Goal: Task Accomplishment & Management: Complete application form

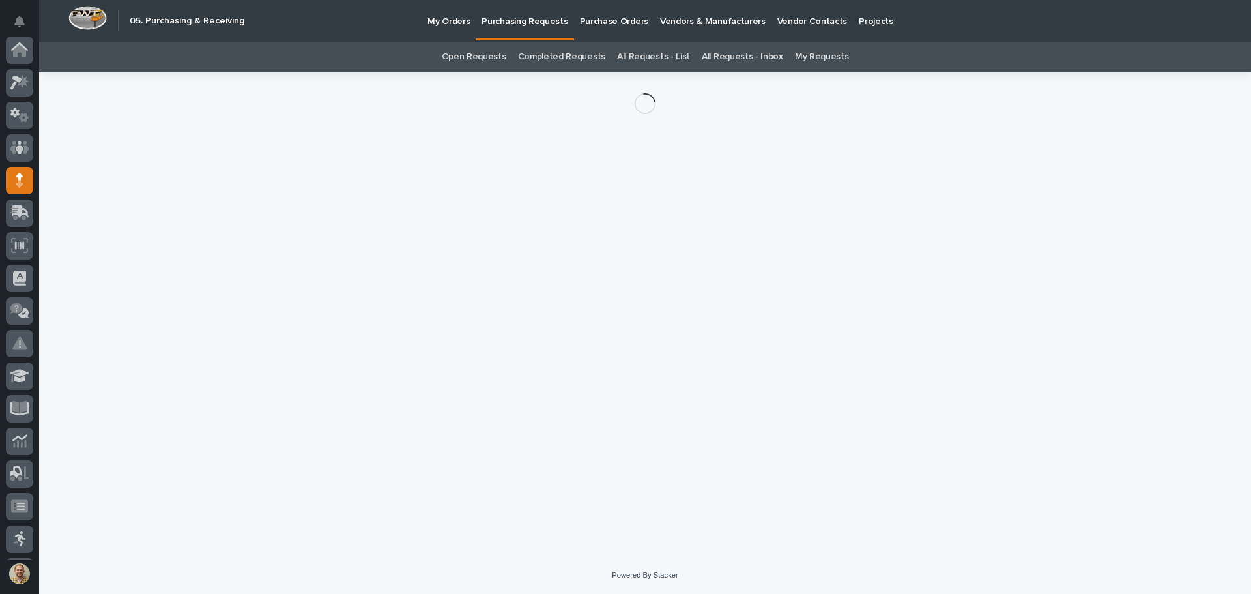
scroll to position [130, 0]
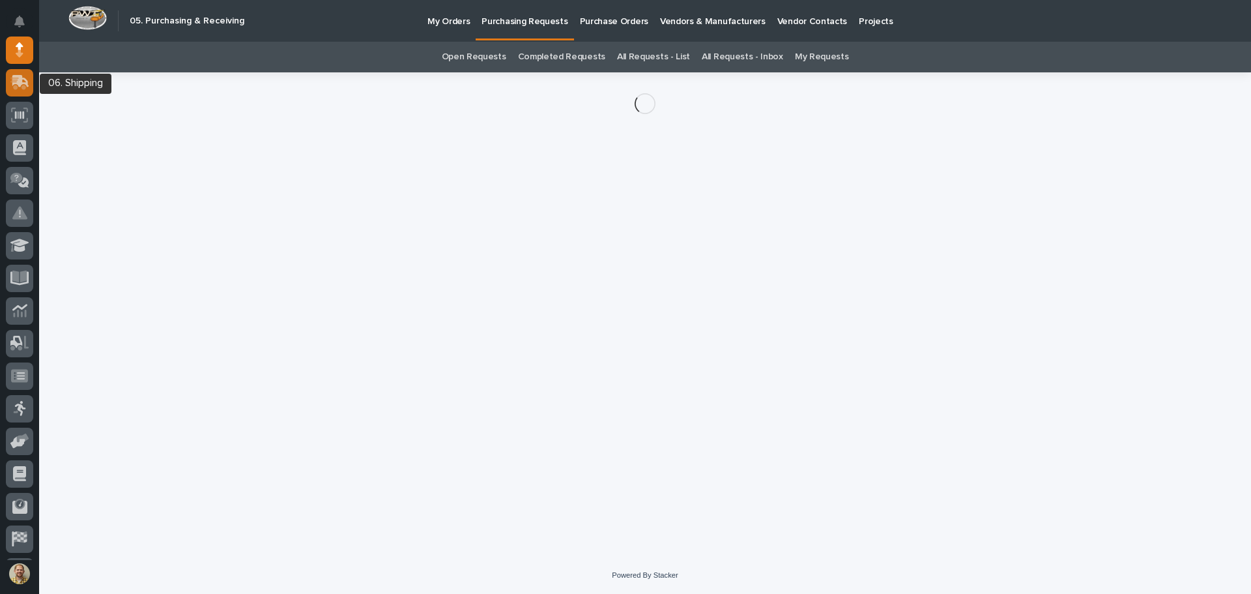
click at [14, 76] on icon at bounding box center [20, 81] width 17 height 12
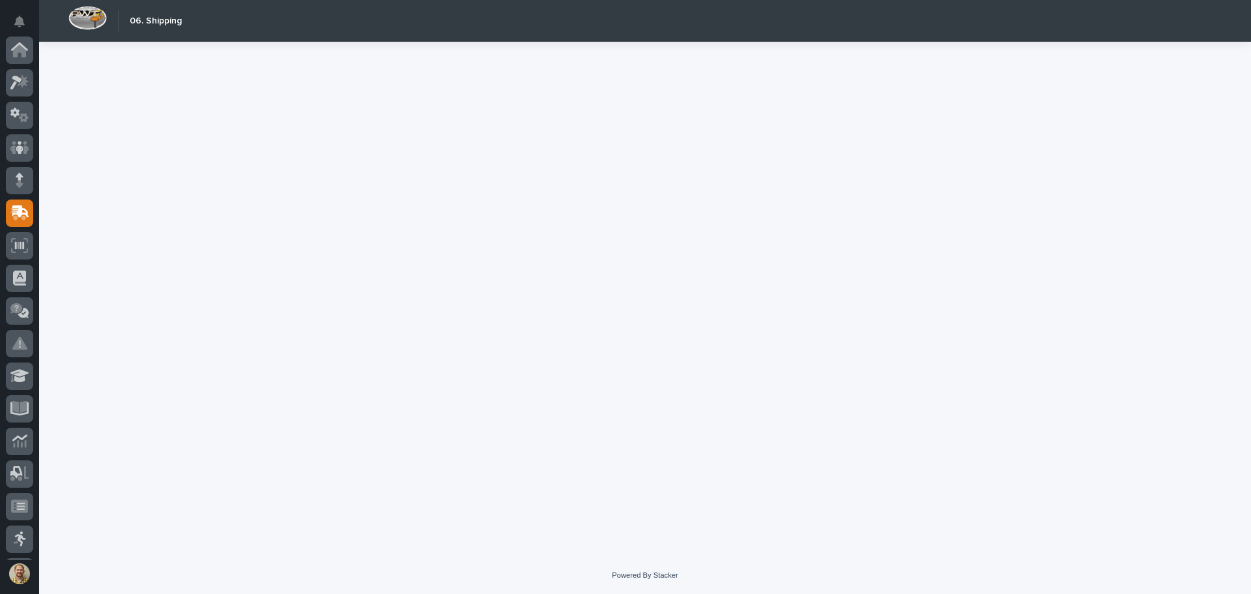
scroll to position [161, 0]
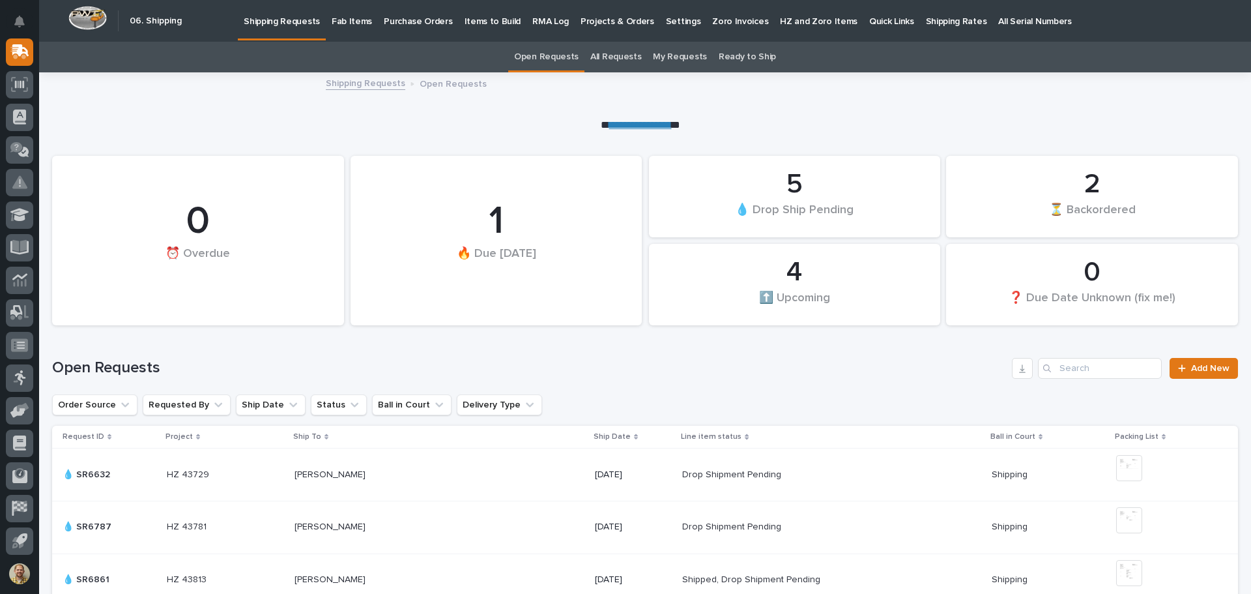
click at [395, 23] on p "Purchase Orders" at bounding box center [418, 13] width 68 height 27
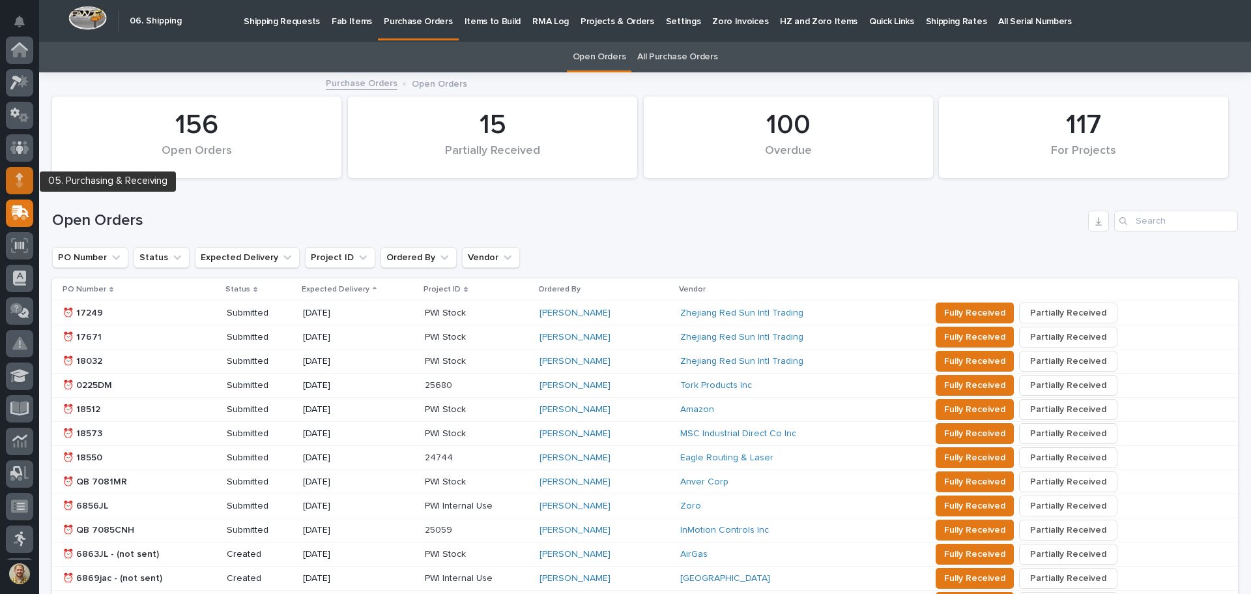
click at [19, 180] on icon at bounding box center [20, 176] width 8 height 7
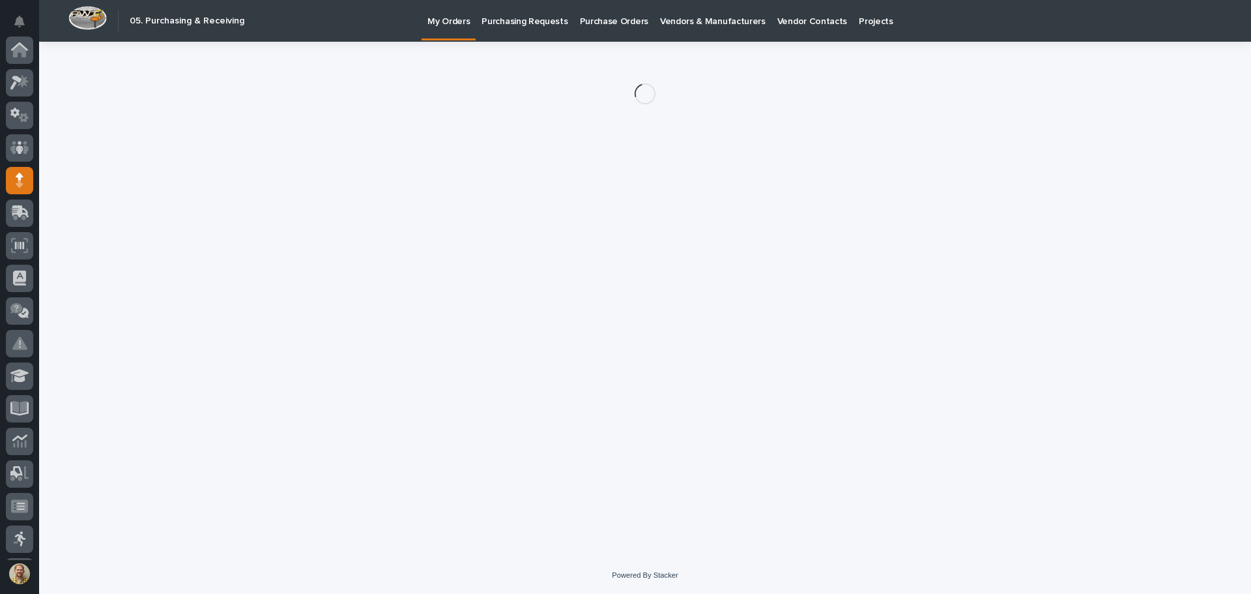
scroll to position [130, 0]
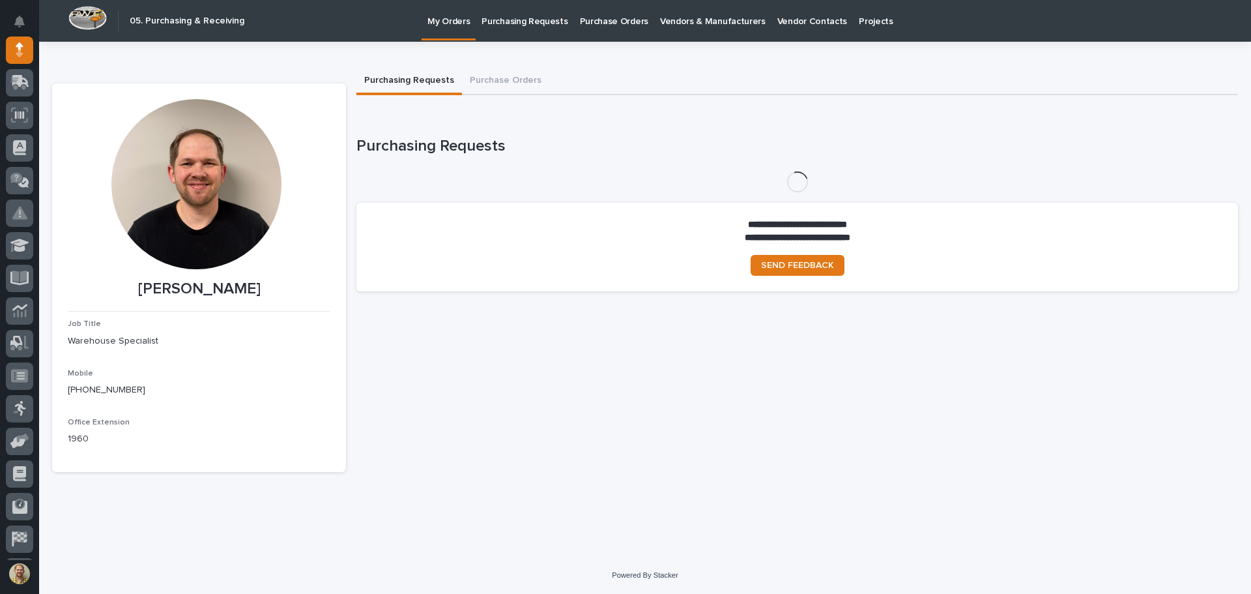
click at [528, 16] on p "Purchasing Requests" at bounding box center [525, 13] width 86 height 27
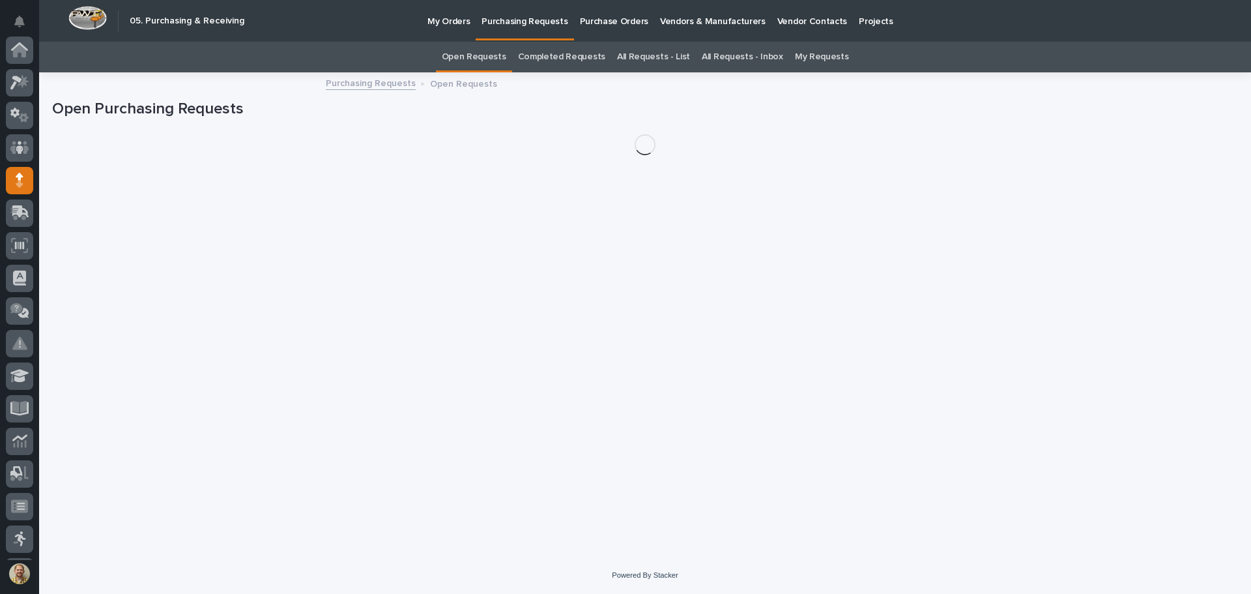
scroll to position [130, 0]
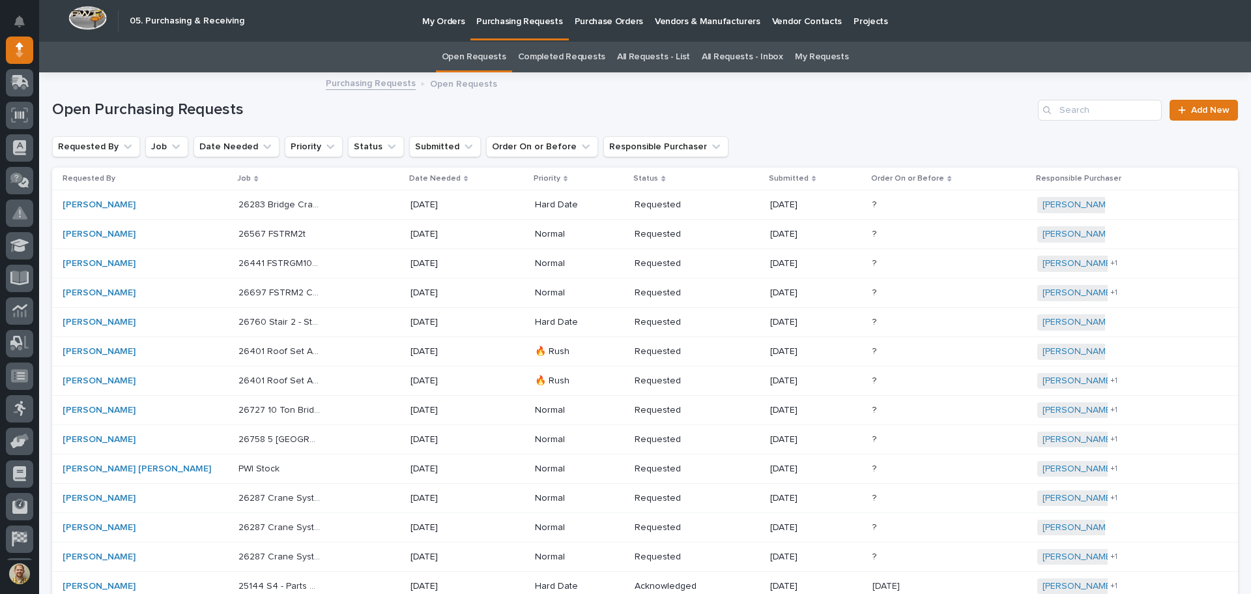
click at [795, 62] on link "My Requests" at bounding box center [822, 57] width 54 height 31
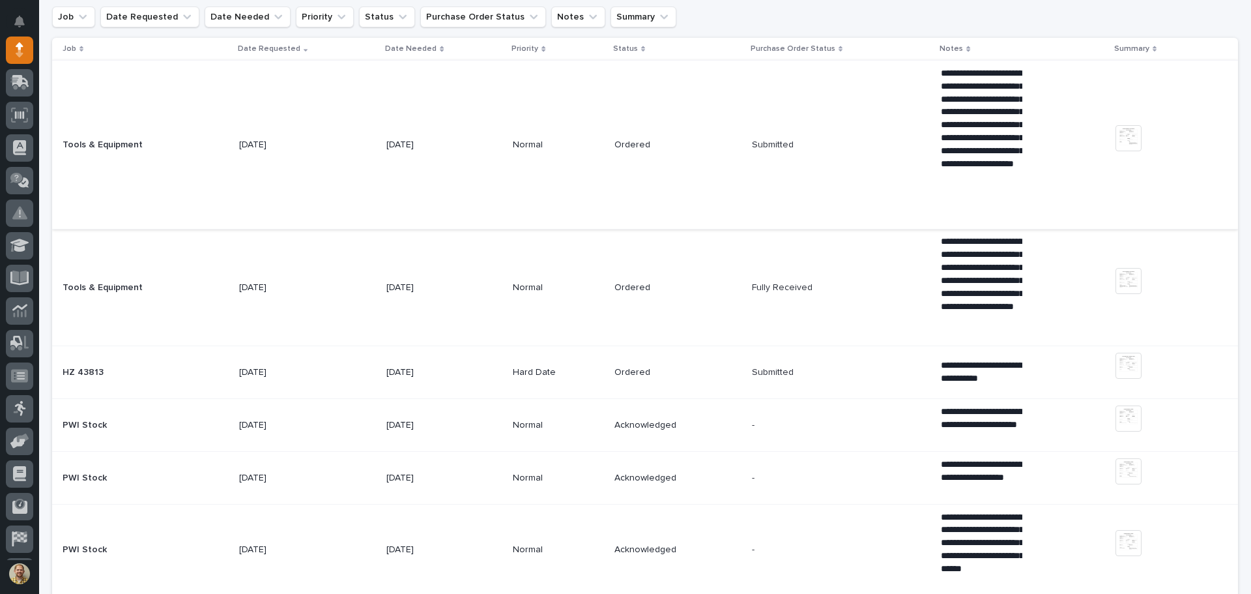
scroll to position [130, 0]
click at [813, 307] on td "Fully Received Fully Received" at bounding box center [842, 286] width 190 height 117
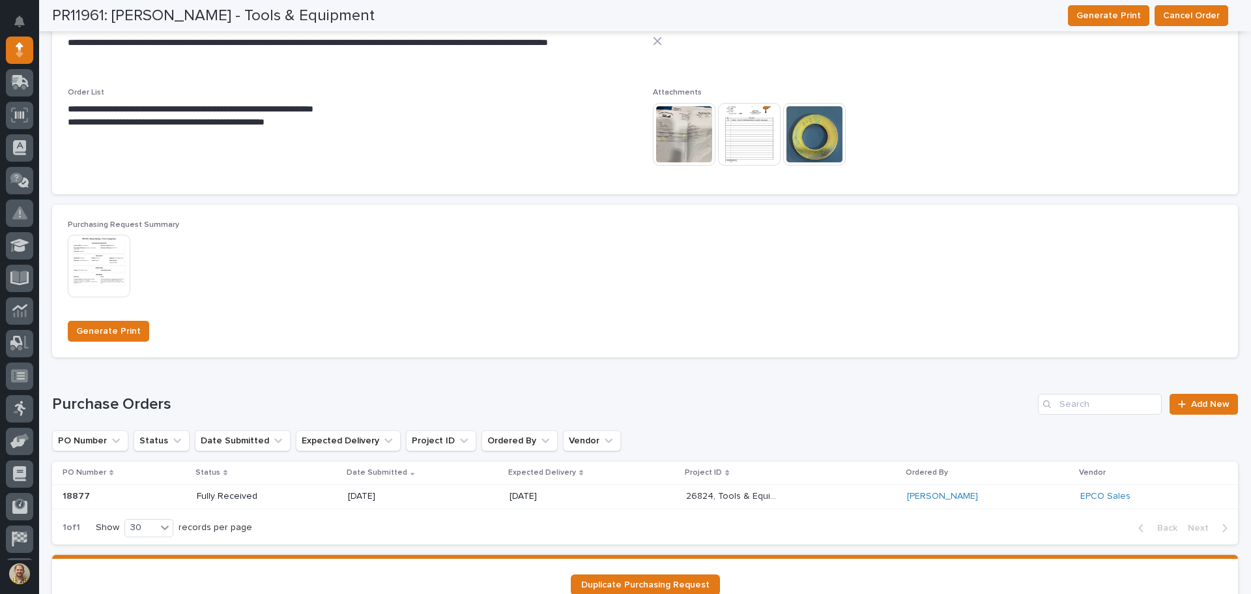
scroll to position [894, 0]
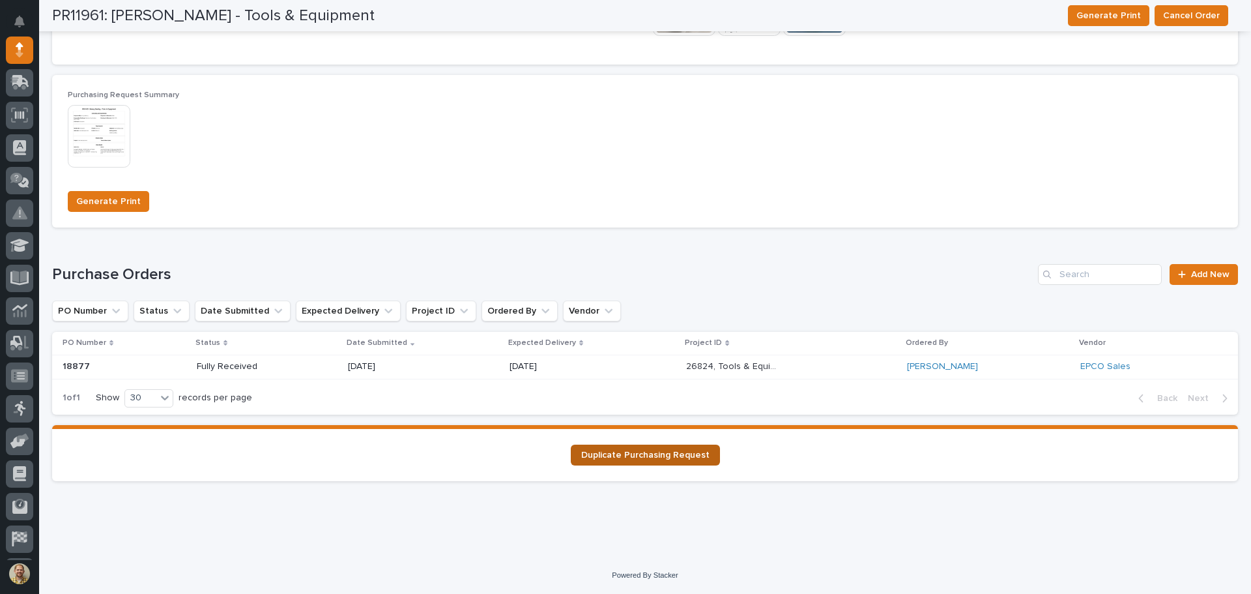
click at [650, 454] on span "Duplicate Purchasing Request" at bounding box center [645, 454] width 128 height 9
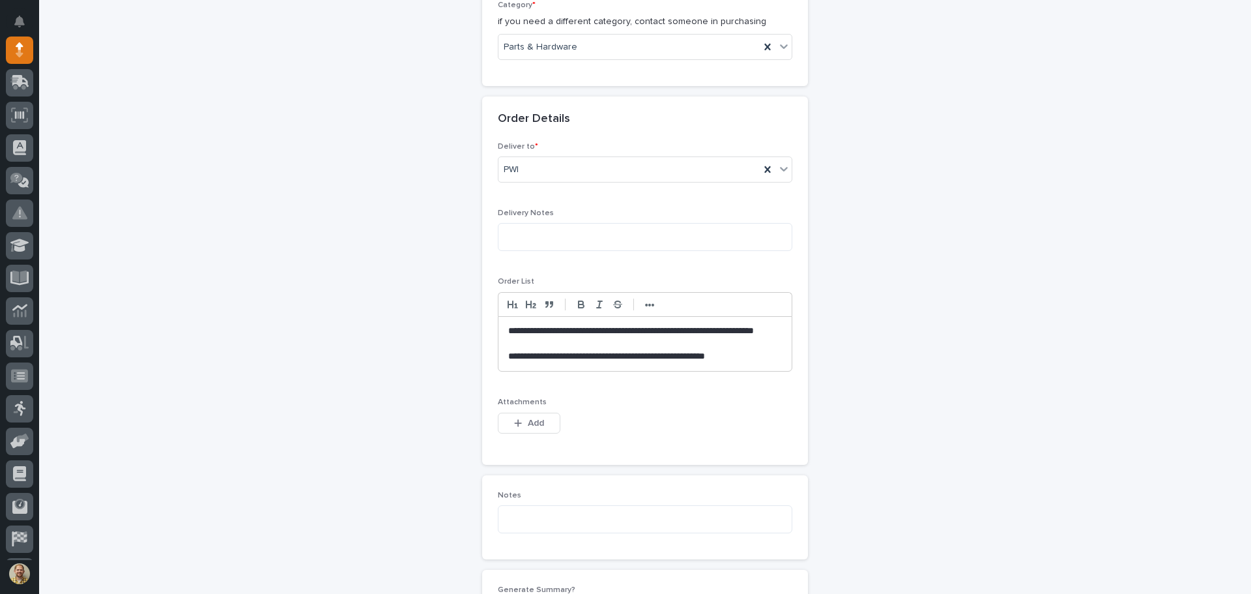
scroll to position [521, 0]
drag, startPoint x: 772, startPoint y: 354, endPoint x: 486, endPoint y: 362, distance: 285.5
click at [486, 362] on div "**********" at bounding box center [645, 302] width 326 height 323
click at [542, 329] on p "**********" at bounding box center [645, 336] width 274 height 26
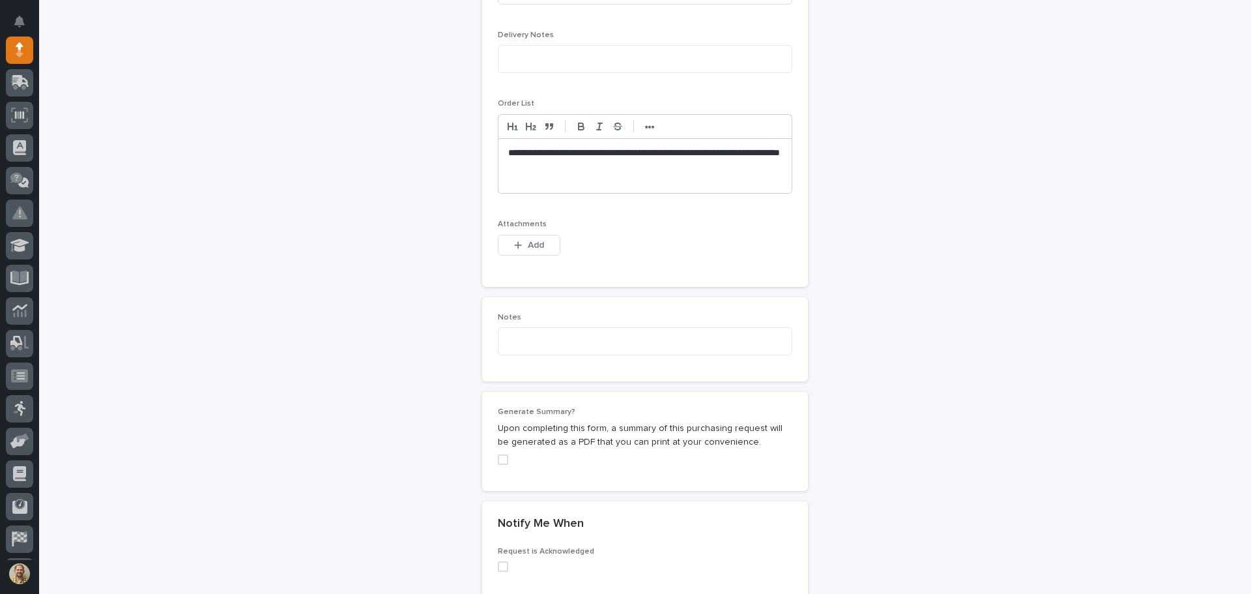
scroll to position [717, 0]
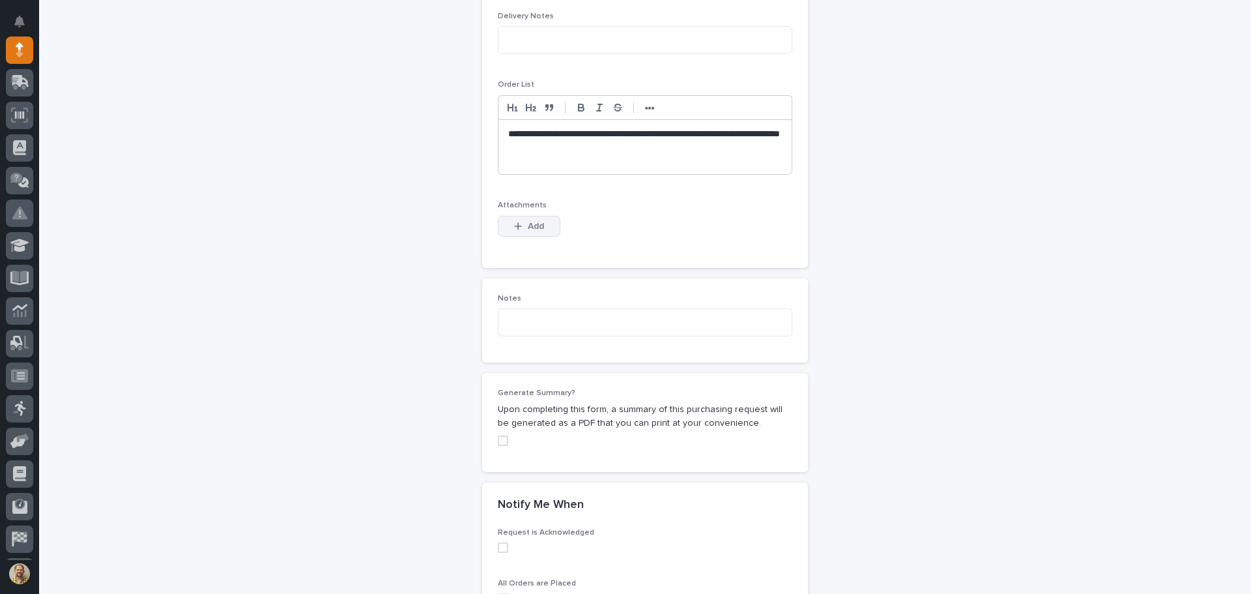
click at [521, 224] on div "button" at bounding box center [520, 226] width 13 height 9
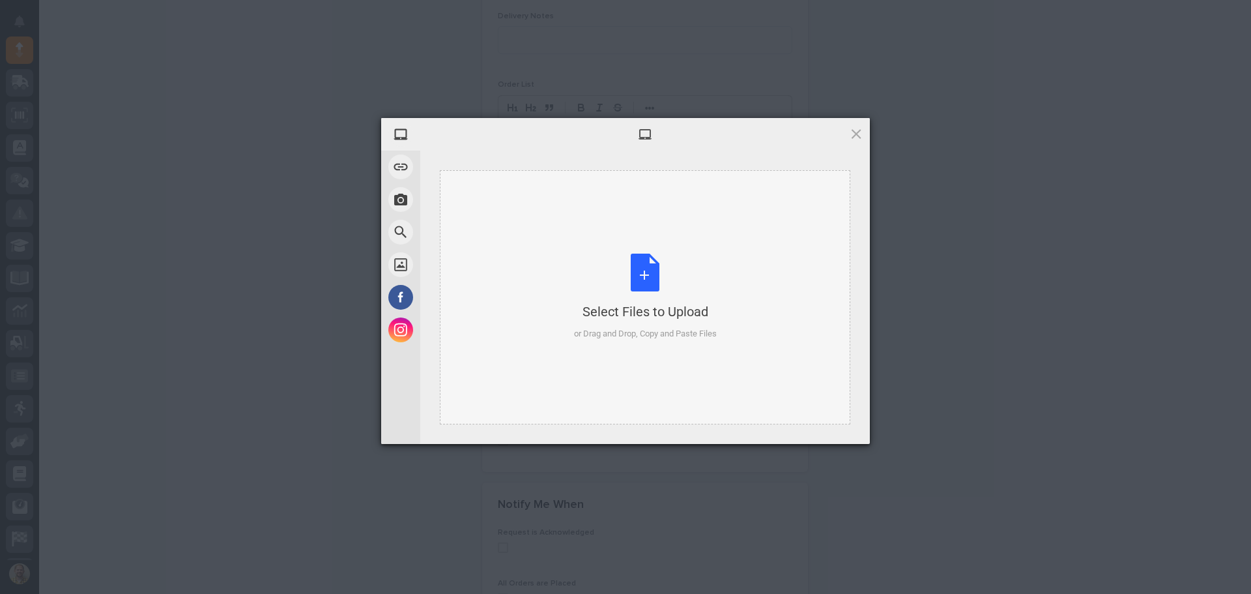
click at [575, 236] on div "Select Files to Upload or Drag and Drop, Copy and Paste Files" at bounding box center [645, 297] width 411 height 254
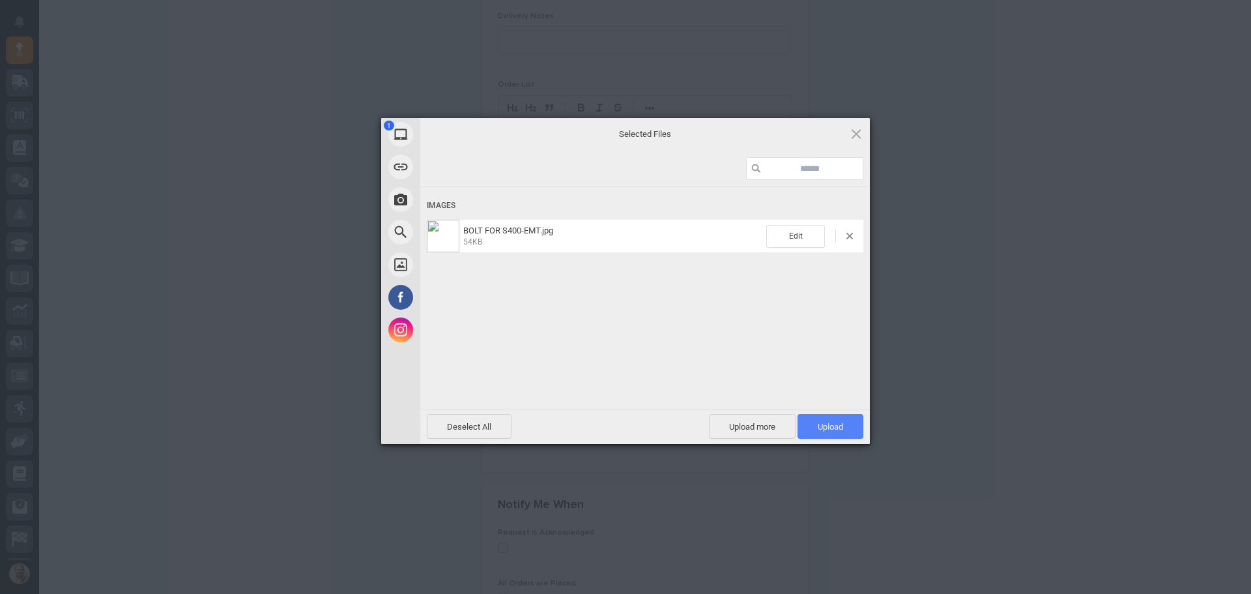
click at [824, 422] on span "Upload 1" at bounding box center [830, 427] width 25 height 10
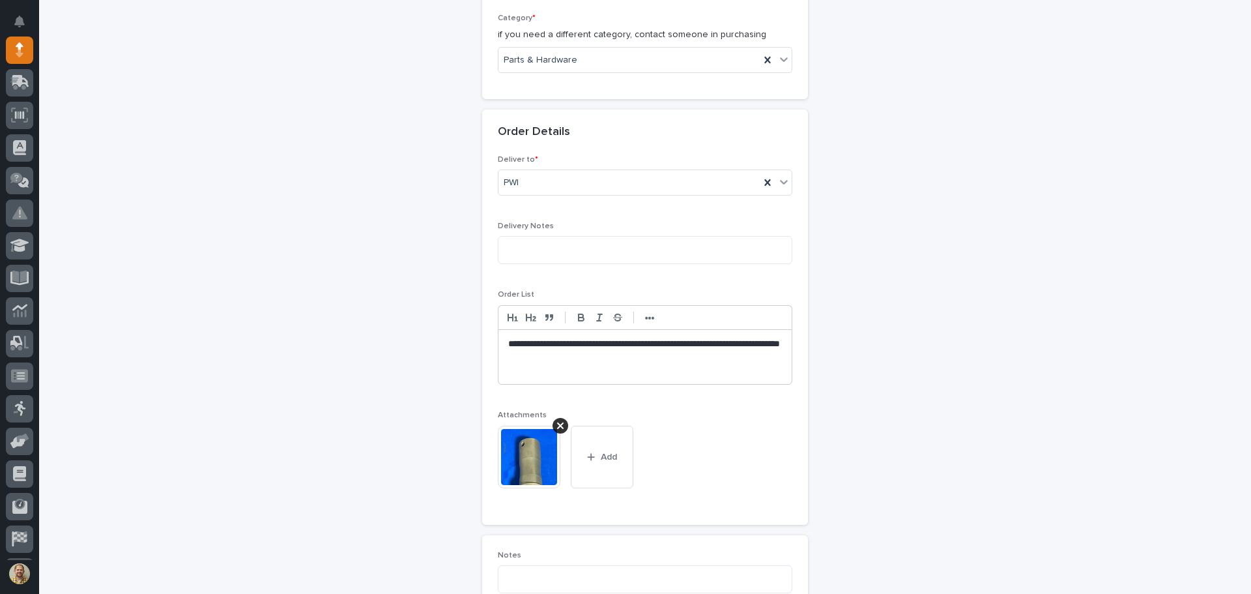
scroll to position [480, 0]
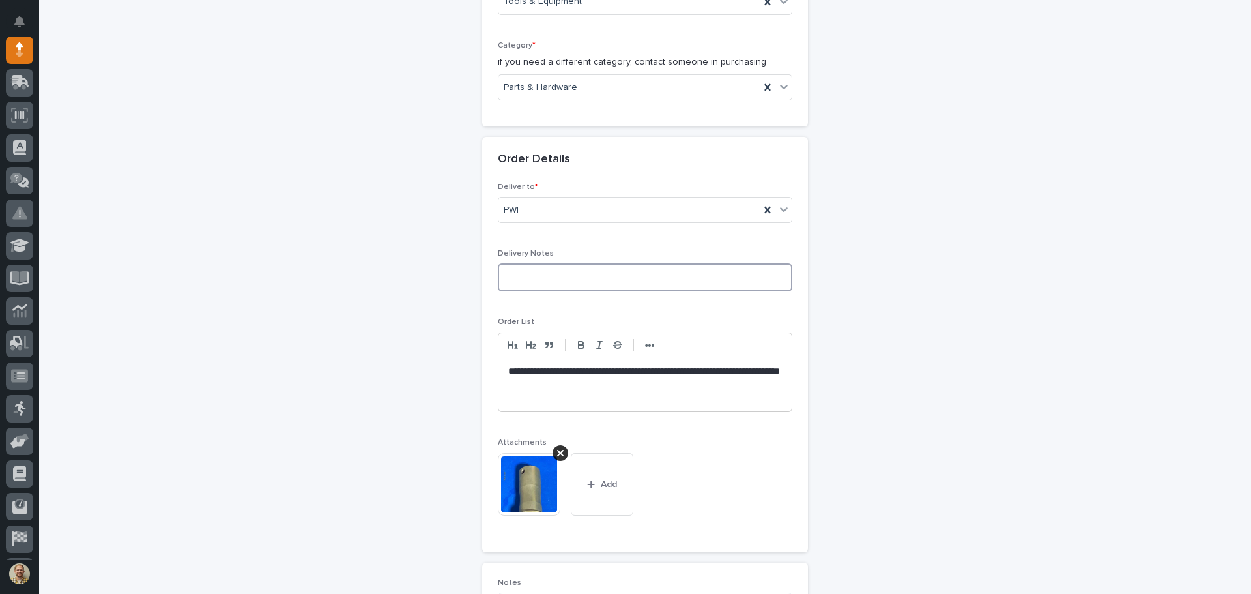
click at [585, 278] on textarea at bounding box center [645, 277] width 295 height 28
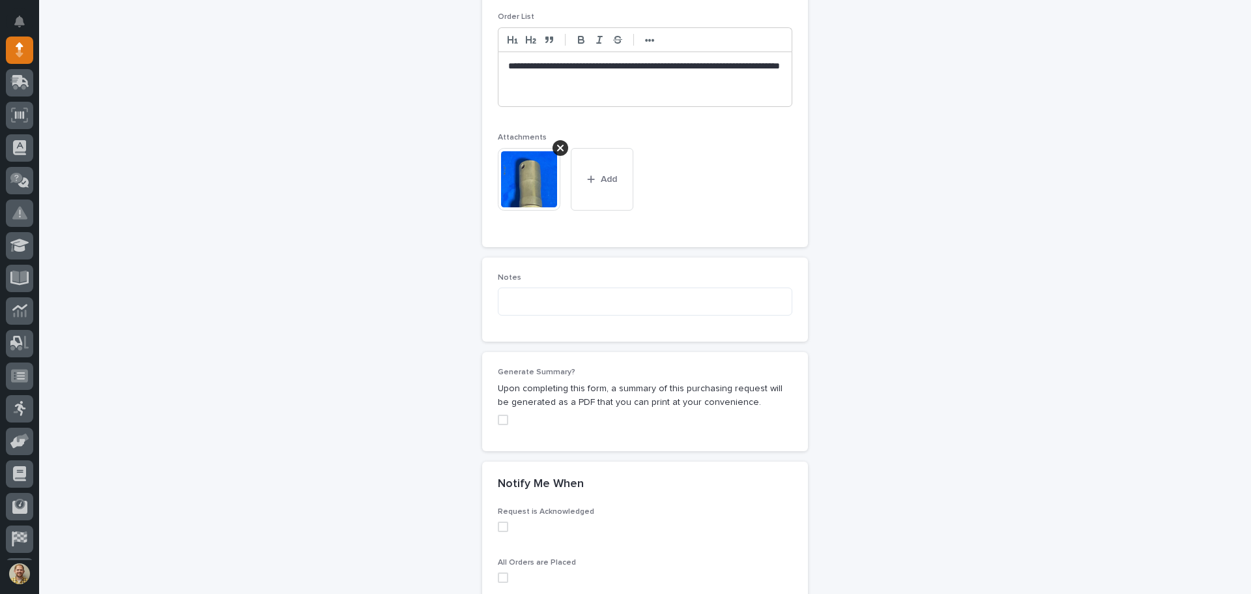
scroll to position [805, 0]
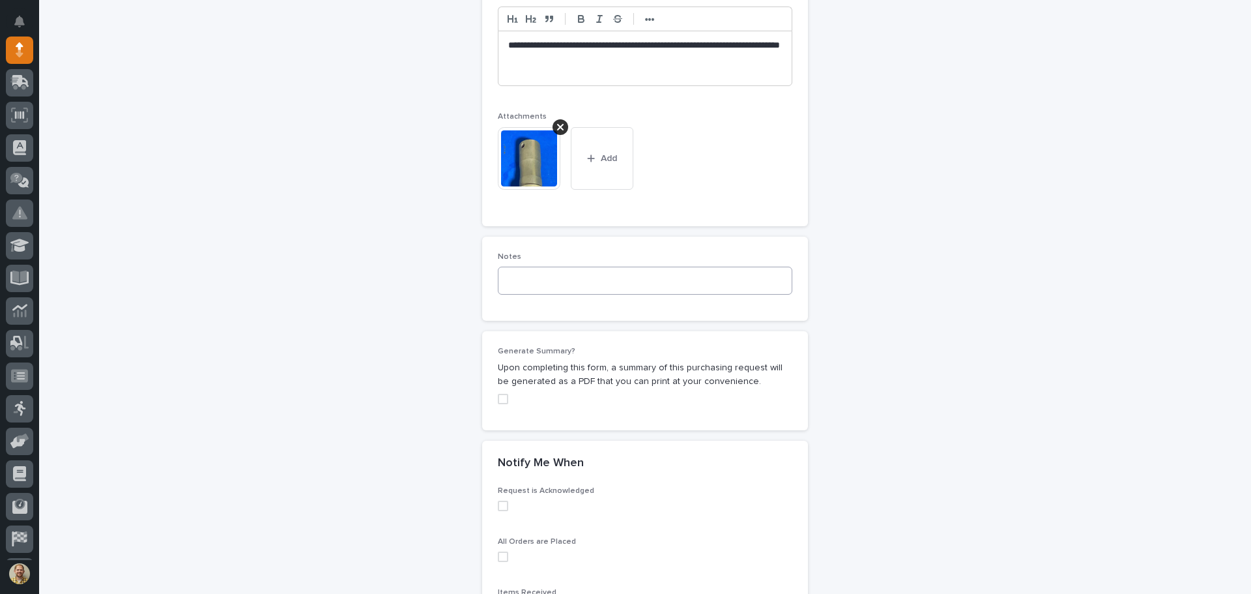
type textarea "**********"
click at [536, 272] on textarea at bounding box center [645, 281] width 295 height 28
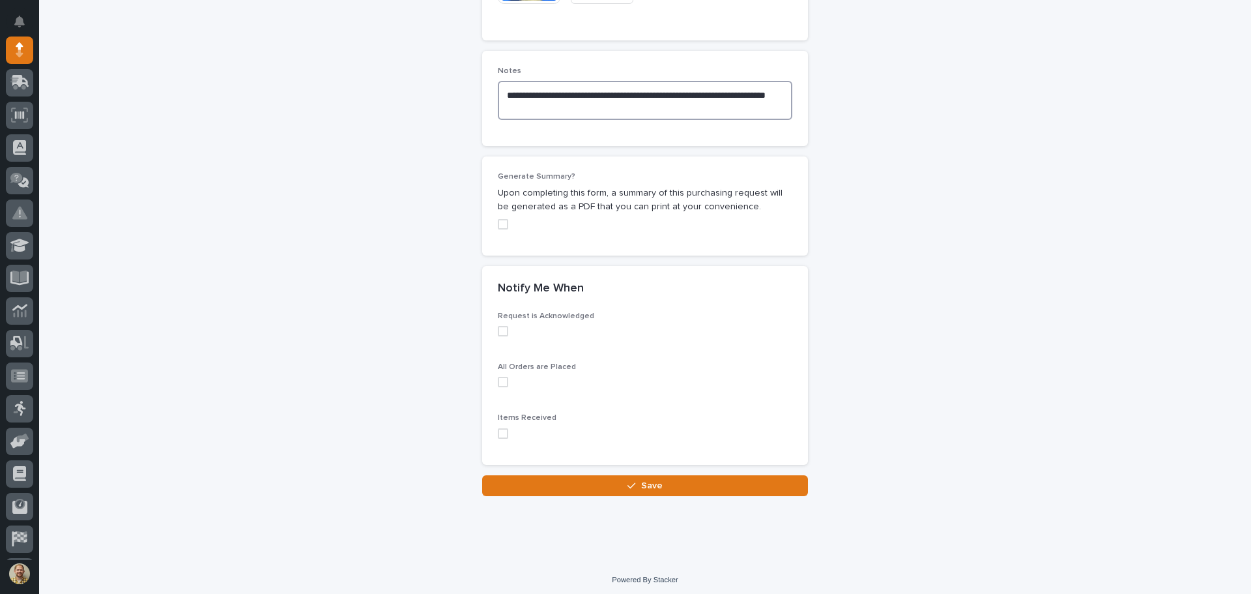
scroll to position [996, 0]
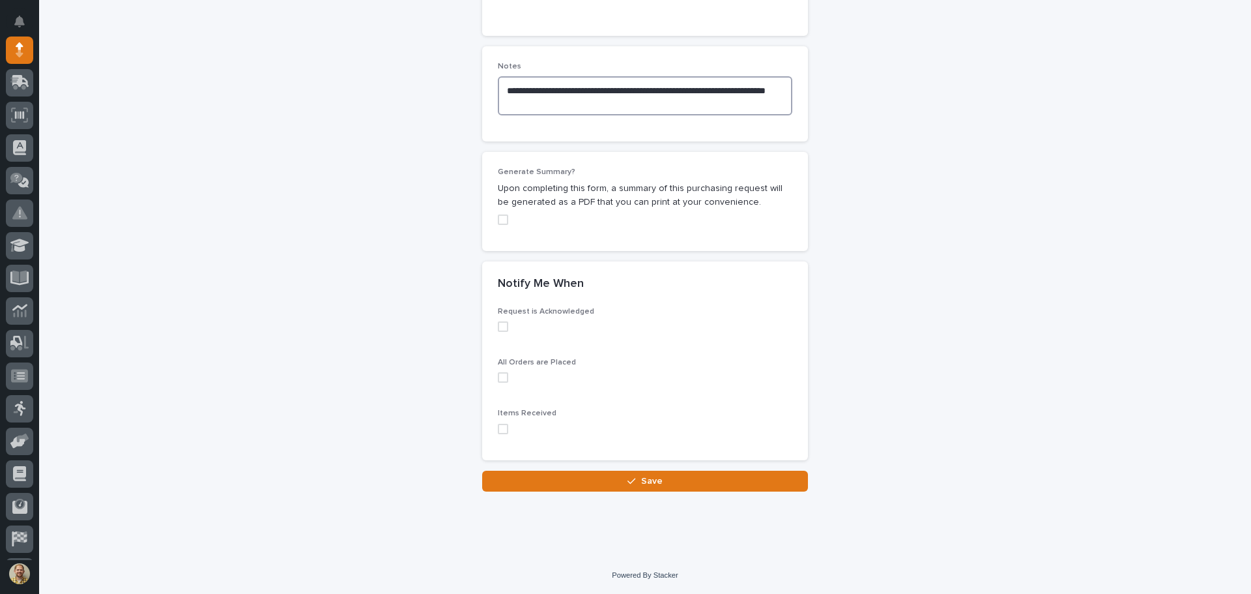
type textarea "**********"
click at [504, 219] on label at bounding box center [645, 219] width 295 height 10
click at [498, 326] on span at bounding box center [503, 326] width 10 height 10
click at [498, 376] on span at bounding box center [503, 377] width 10 height 10
click at [498, 426] on span at bounding box center [503, 429] width 10 height 10
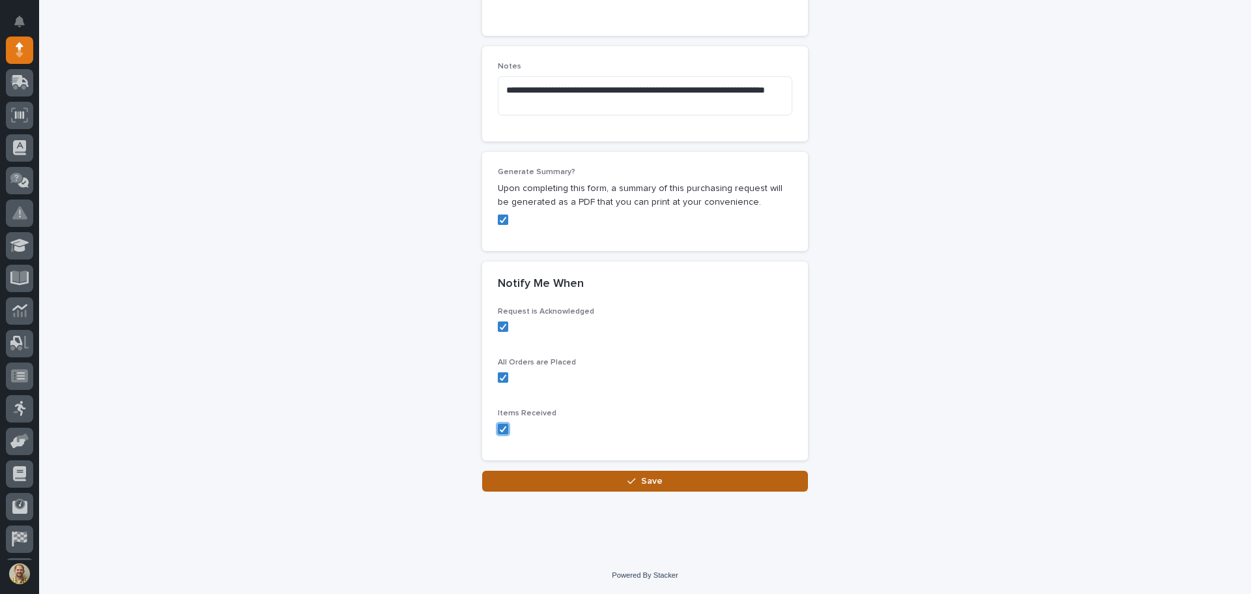
click at [553, 481] on button "Save" at bounding box center [645, 480] width 326 height 21
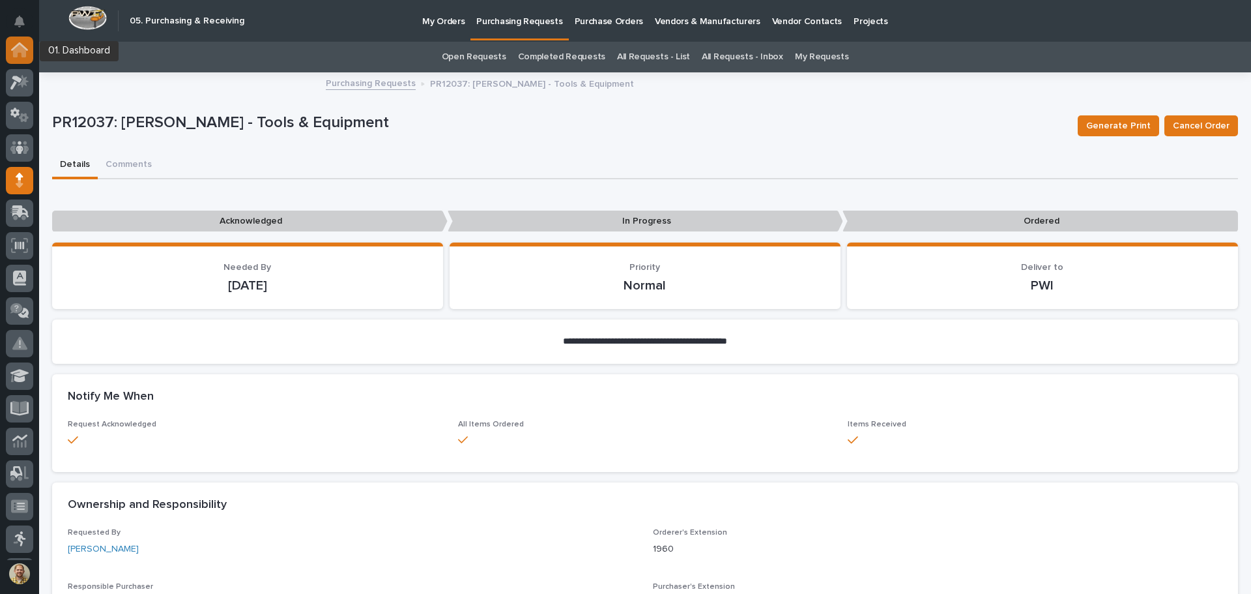
click at [12, 46] on icon at bounding box center [19, 49] width 17 height 15
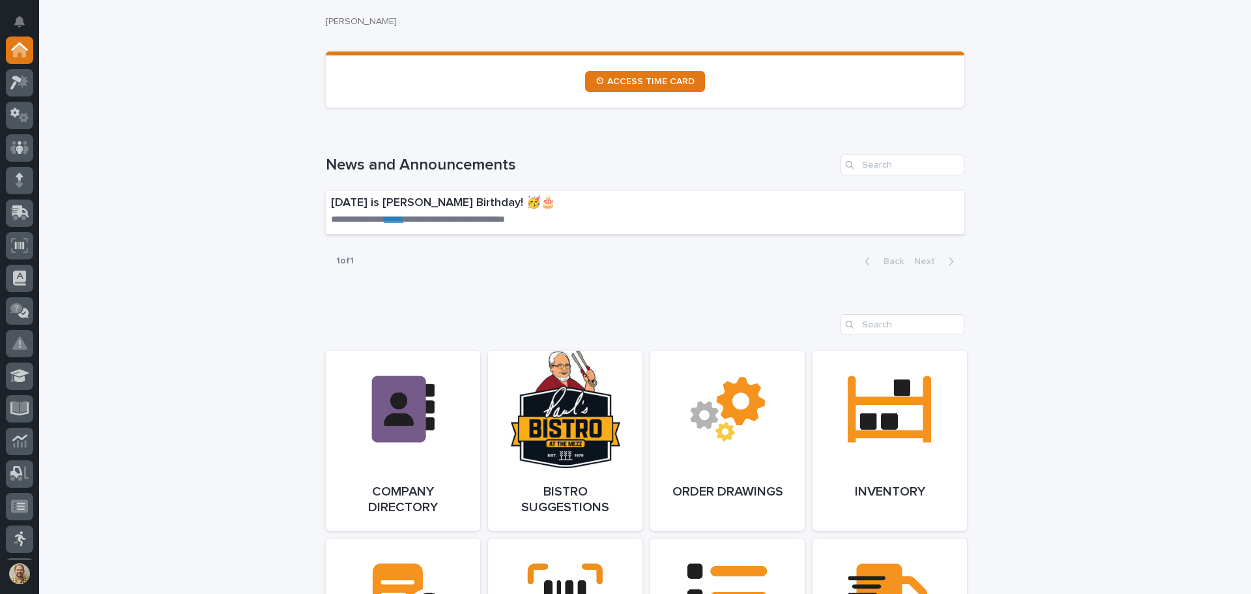
scroll to position [782, 0]
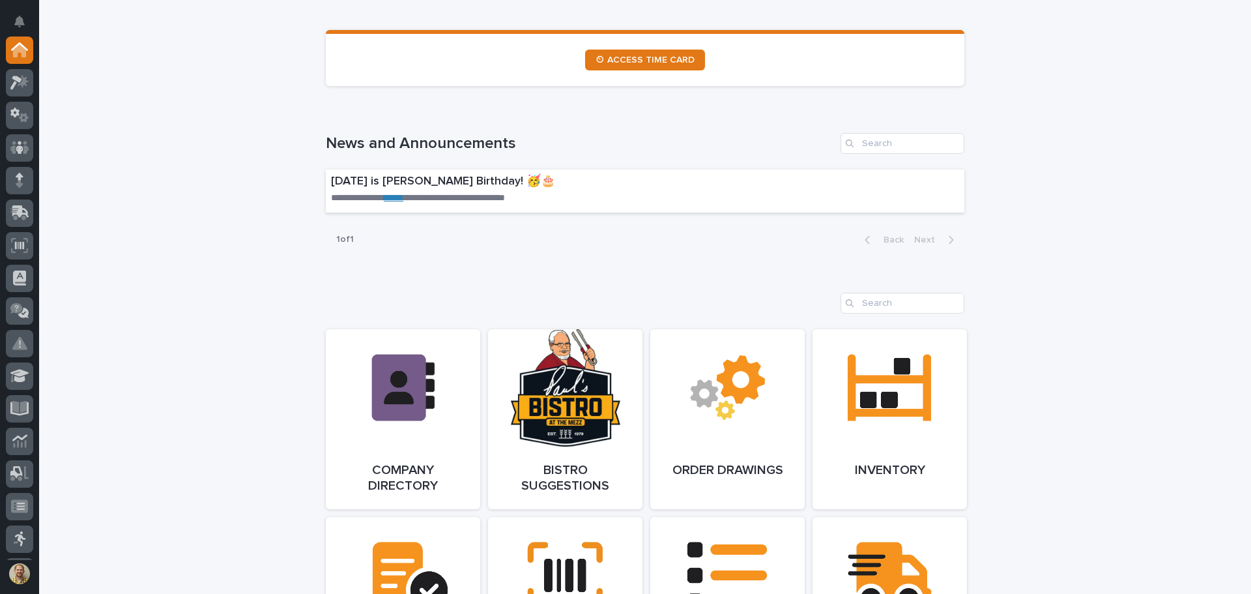
click at [185, 400] on div "**********" at bounding box center [645, 445] width 1212 height 2370
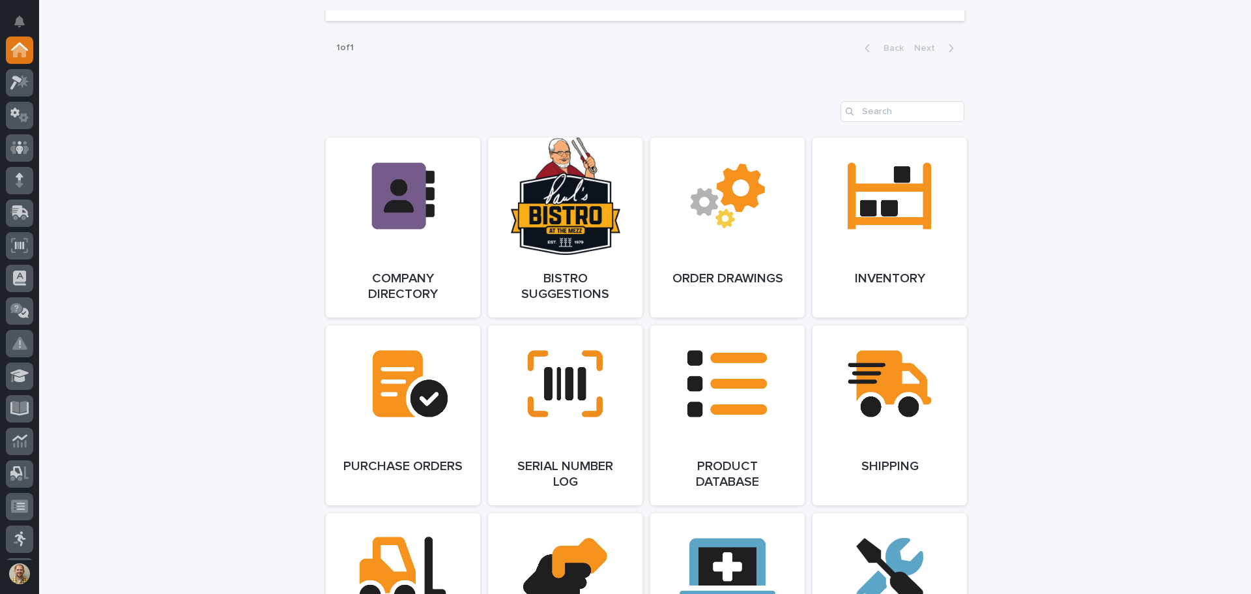
scroll to position [958, 0]
